Goal: Information Seeking & Learning: Learn about a topic

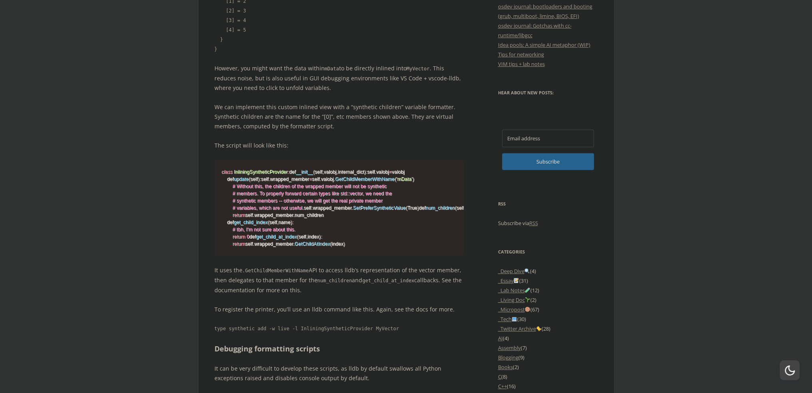
scroll to position [519, 0]
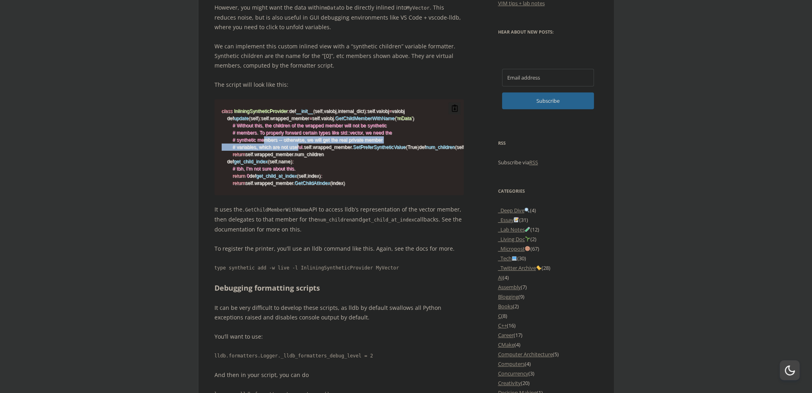
drag, startPoint x: 280, startPoint y: 149, endPoint x: 325, endPoint y: 156, distance: 44.9
click at [325, 156] on code "class InliningSyntheticProvider : def __init__ ( self , valobj , internal_dict …" at bounding box center [339, 146] width 235 height 79
click at [374, 235] on div "LLDB supports custom scripts (“variable formatters”) to pretty print C++ data s…" at bounding box center [340, 153] width 250 height 902
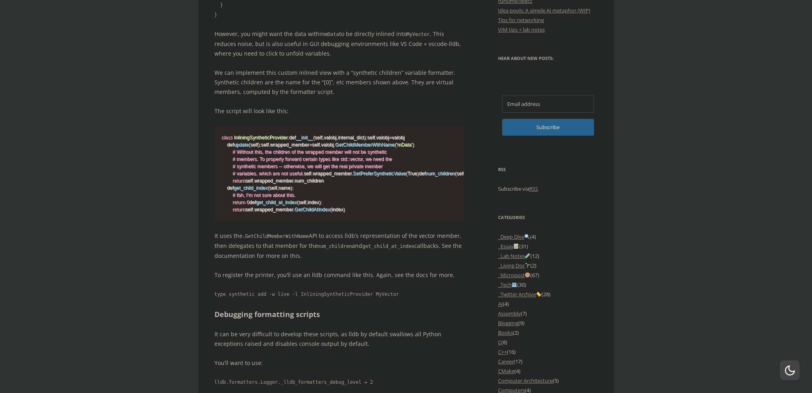
scroll to position [479, 0]
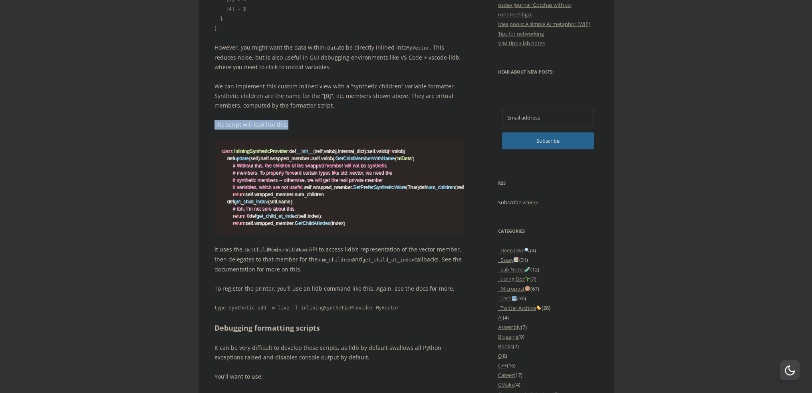
drag, startPoint x: 214, startPoint y: 113, endPoint x: 307, endPoint y: 113, distance: 93.5
click at [307, 113] on div "offlinemark Life, art, and systems programming Menu Skip to content Home About …" at bounding box center [407, 391] width 416 height 1703
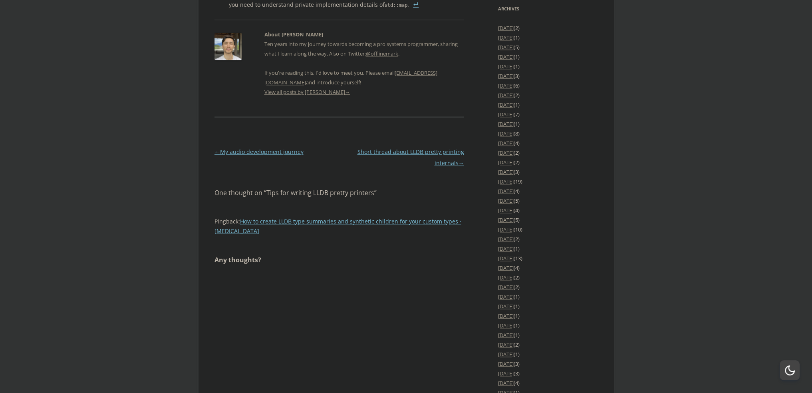
scroll to position [874, 0]
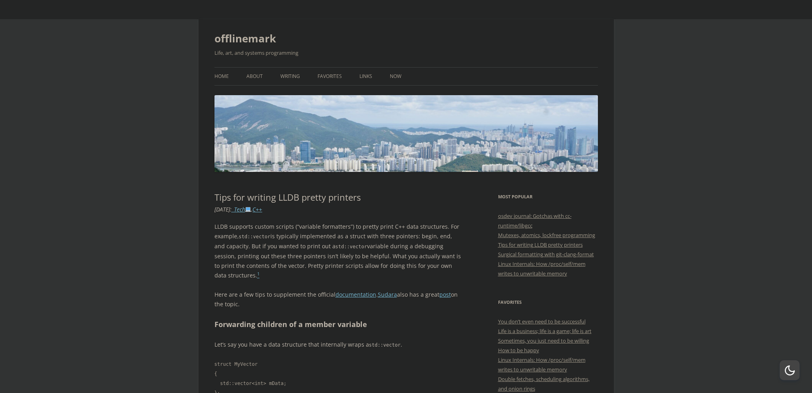
scroll to position [395, 0]
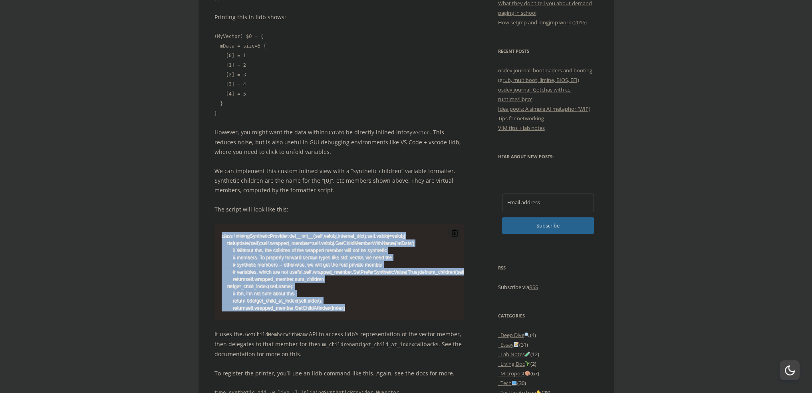
drag, startPoint x: 217, startPoint y: 227, endPoint x: 383, endPoint y: 345, distance: 203.7
click at [383, 320] on pre "class InliningSyntheticProvider : def __init__ ( self , valobj , internal_dict …" at bounding box center [340, 272] width 250 height 96
click at [383, 311] on code "class InliningSyntheticProvider : def __init__ ( self , valobj , internal_dict …" at bounding box center [339, 271] width 235 height 79
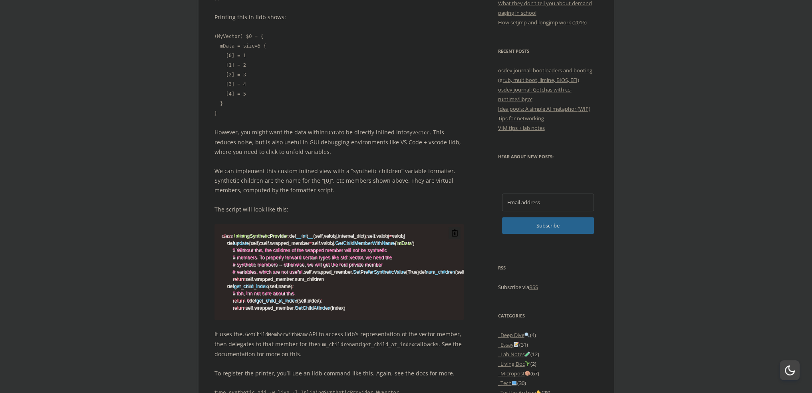
click at [330, 310] on span "GetChildAtIndex" at bounding box center [312, 308] width 36 height 6
click at [361, 311] on code "class InliningSyntheticProvider : def __init__ ( self , valobj , internal_dict …" at bounding box center [339, 271] width 235 height 79
click at [292, 311] on code "class InliningSyntheticProvider : def __init__ ( self , valobj , internal_dict …" at bounding box center [339, 271] width 235 height 79
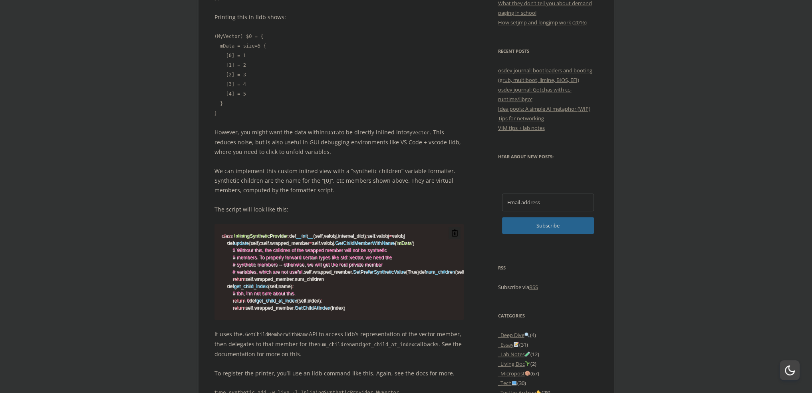
click at [321, 303] on span ")" at bounding box center [320, 301] width 2 height 6
